Goal: Transaction & Acquisition: Purchase product/service

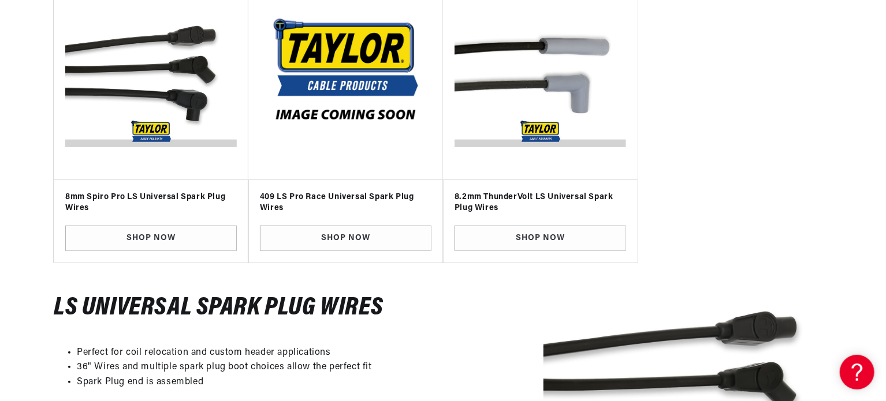
scroll to position [231, 0]
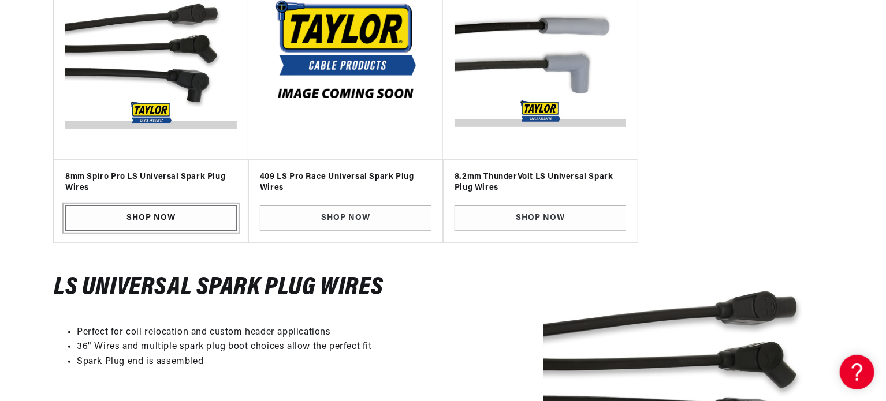
click at [159, 212] on link "SHOP NOW" at bounding box center [151, 219] width 172 height 26
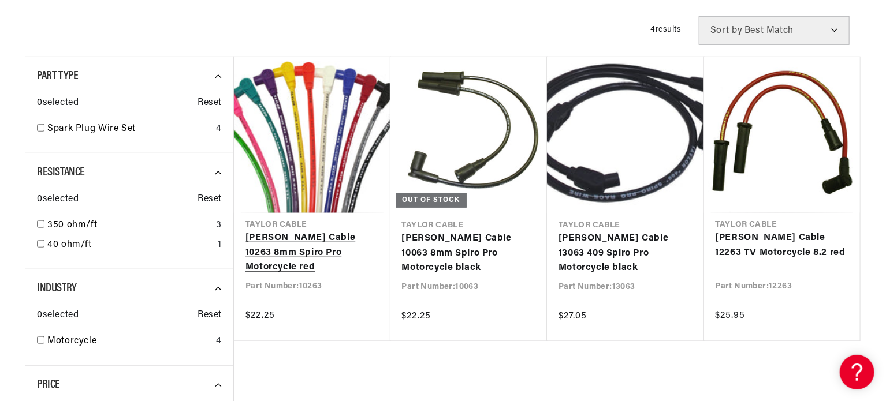
click at [319, 244] on link "[PERSON_NAME] Cable 10263 8mm Spiro Pro Motorcycle red" at bounding box center [311, 253] width 133 height 44
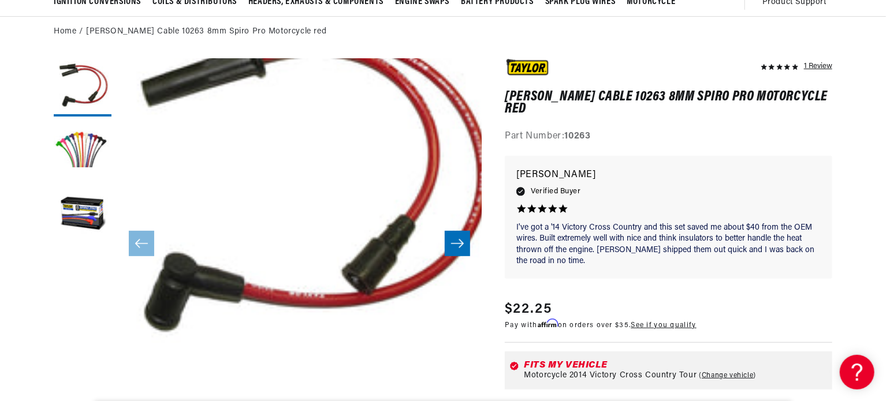
scroll to position [116, 0]
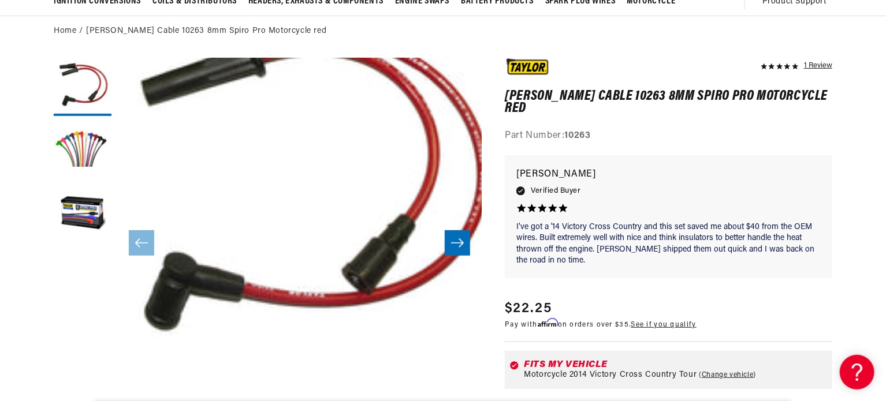
click at [737, 371] on link "Change vehicle" at bounding box center [727, 375] width 57 height 9
select select "Motorcycle"
select select "2014"
select select "Cross-Country-Tour"
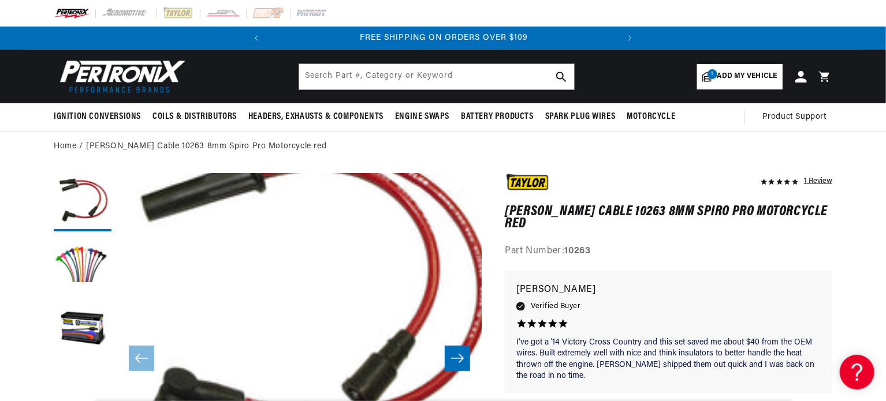
scroll to position [0, 350]
click at [83, 262] on button "Load image 2 in gallery view" at bounding box center [83, 266] width 58 height 58
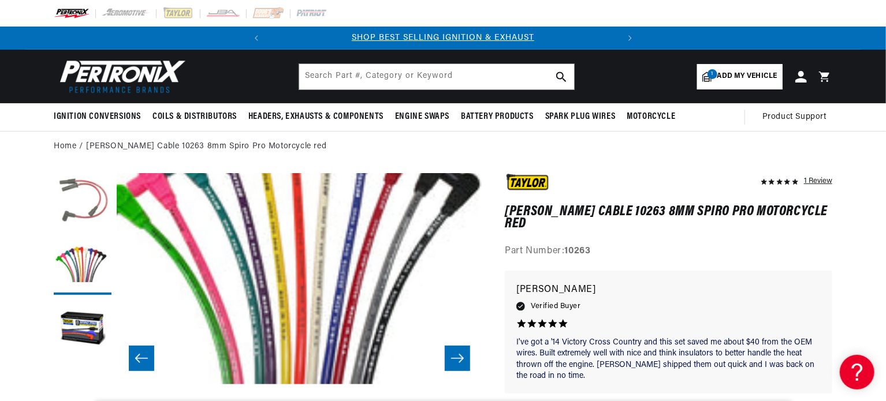
scroll to position [0, 0]
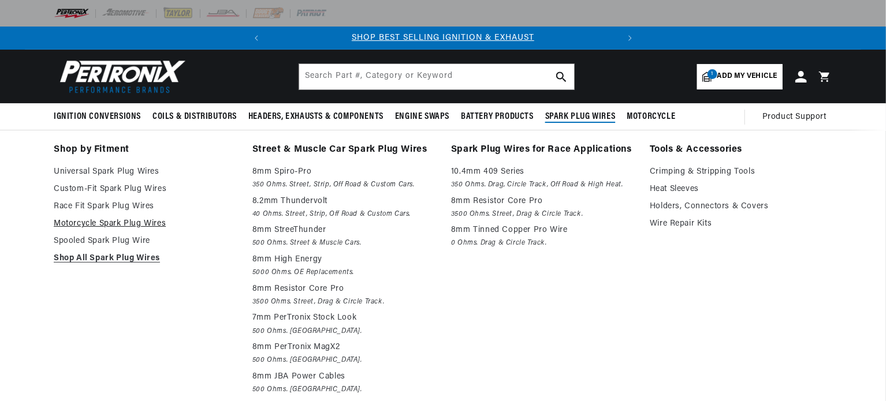
click at [133, 218] on link "Motorcycle Spark Plug Wires" at bounding box center [145, 224] width 183 height 14
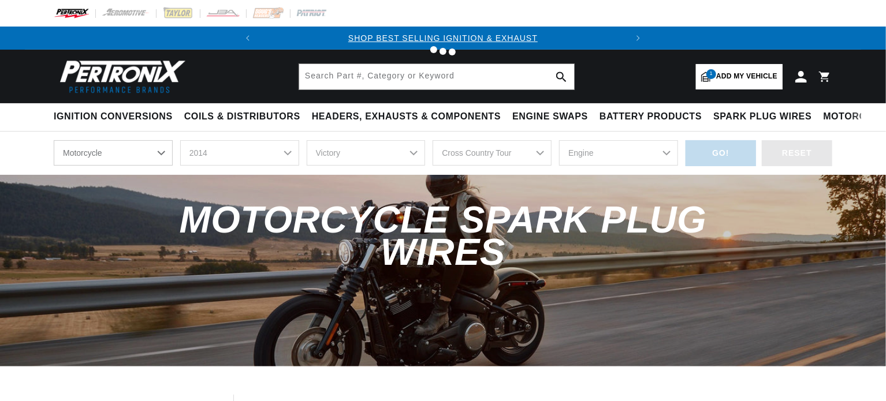
select select "Motorcycle"
select select "2014"
select select "Cross-Country-Tour"
